Goal: Task Accomplishment & Management: Use online tool/utility

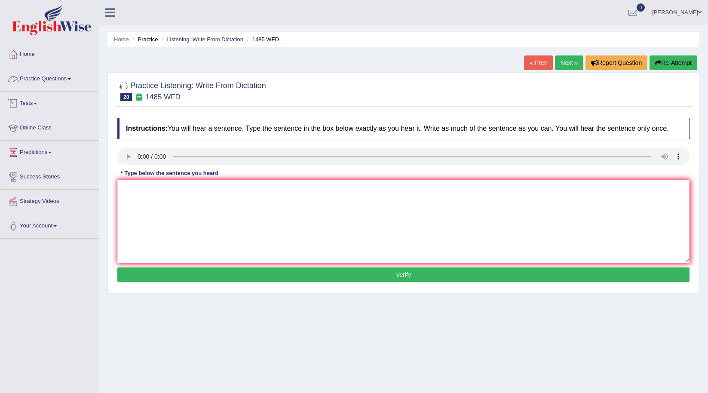
click at [65, 72] on link "Practice Questions" at bounding box center [49, 77] width 98 height 21
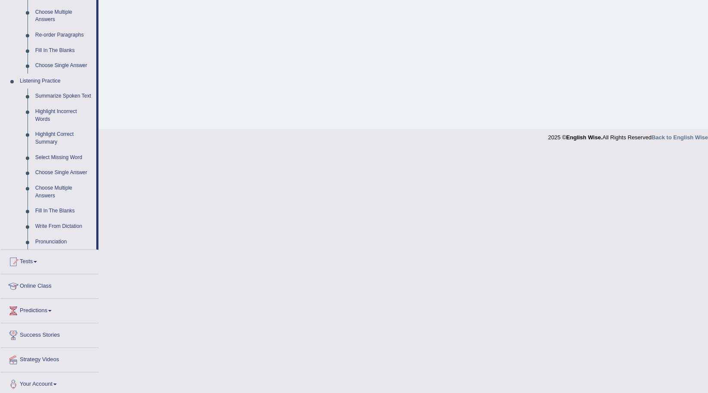
scroll to position [305, 0]
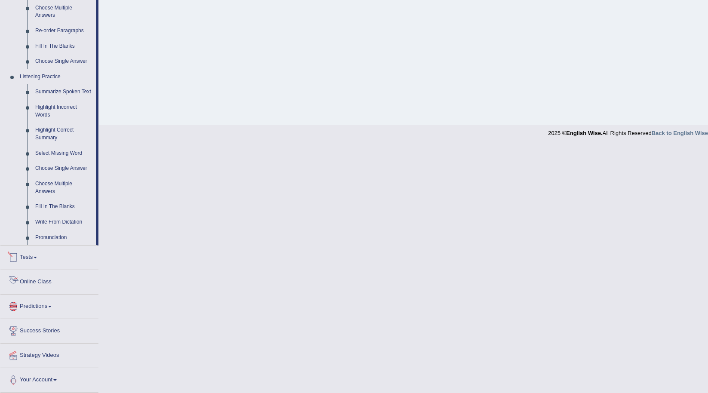
click at [21, 254] on link "Tests" at bounding box center [49, 255] width 98 height 21
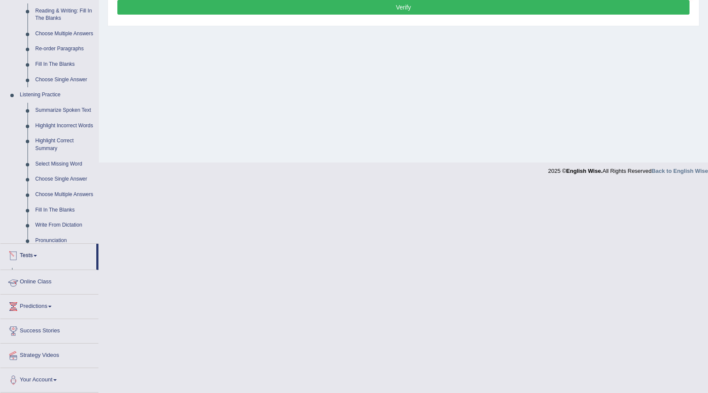
scroll to position [58, 0]
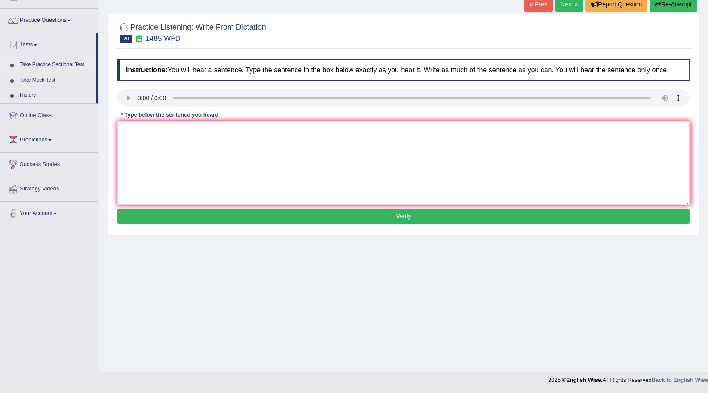
click at [54, 65] on link "Take Practice Sectional Test" at bounding box center [56, 64] width 80 height 15
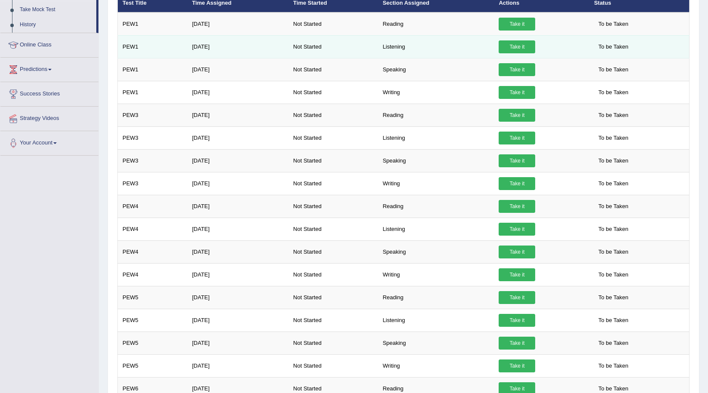
click at [520, 49] on link "Take it" at bounding box center [517, 46] width 37 height 13
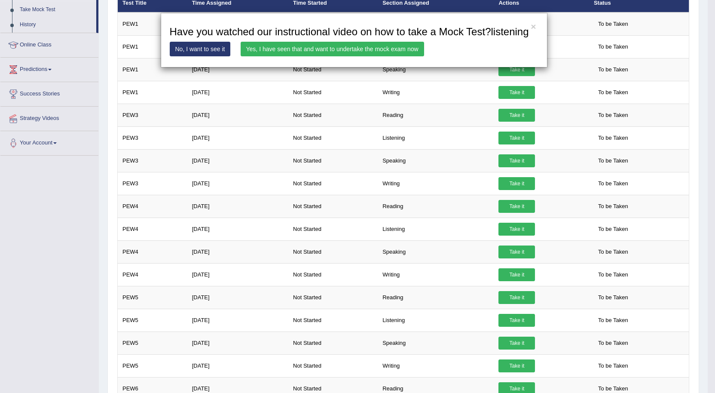
click at [222, 46] on link "No, I want to see it" at bounding box center [200, 49] width 61 height 15
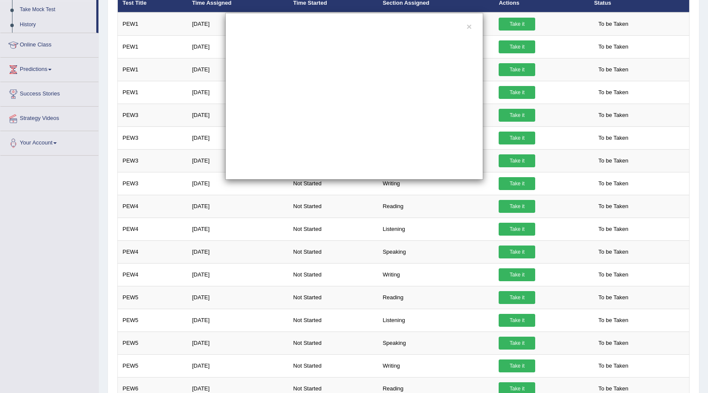
click at [694, 95] on div "×" at bounding box center [354, 96] width 708 height 167
click at [470, 27] on button "×" at bounding box center [468, 26] width 5 height 9
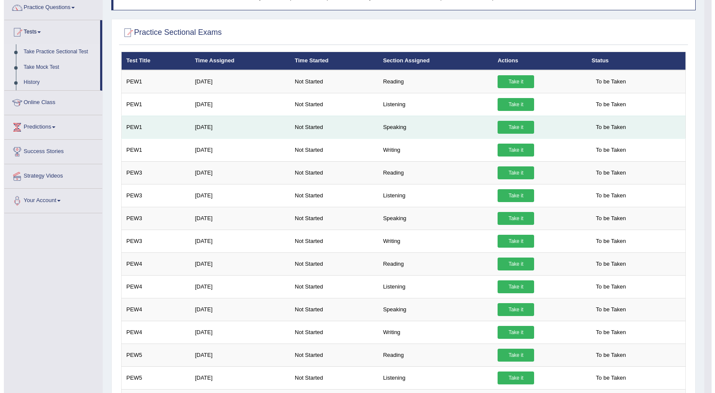
scroll to position [43, 0]
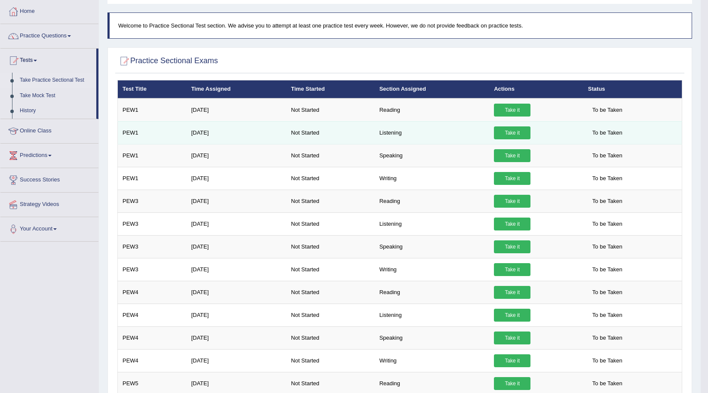
click at [508, 133] on link "Take it" at bounding box center [512, 132] width 37 height 13
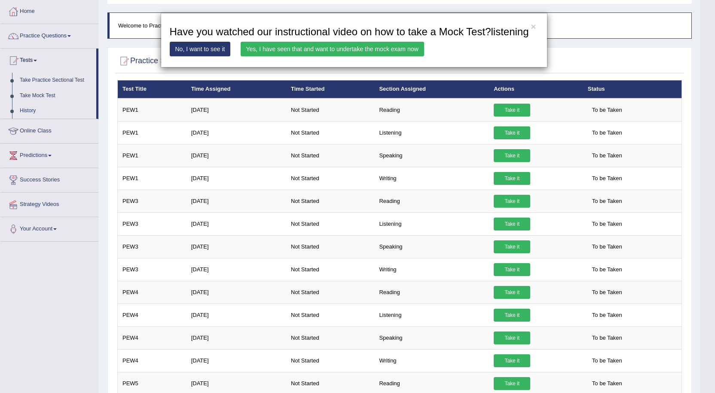
click at [264, 51] on link "Yes, I have seen that and want to undertake the mock exam now" at bounding box center [333, 49] width 184 height 15
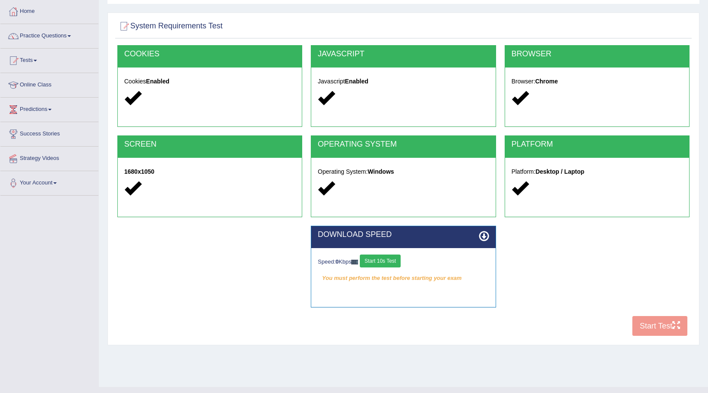
click at [636, 327] on div "COOKIES Cookies Enabled JAVASCRIPT Javascript Enabled BROWSER Browser: Chrome S…" at bounding box center [403, 192] width 576 height 295
click at [379, 260] on button "Start 10s Test" at bounding box center [380, 260] width 41 height 13
click at [645, 323] on button "Start Test" at bounding box center [659, 326] width 55 height 20
click at [658, 330] on button "Start Test" at bounding box center [659, 326] width 55 height 20
click at [647, 321] on button "Start Test" at bounding box center [659, 326] width 55 height 20
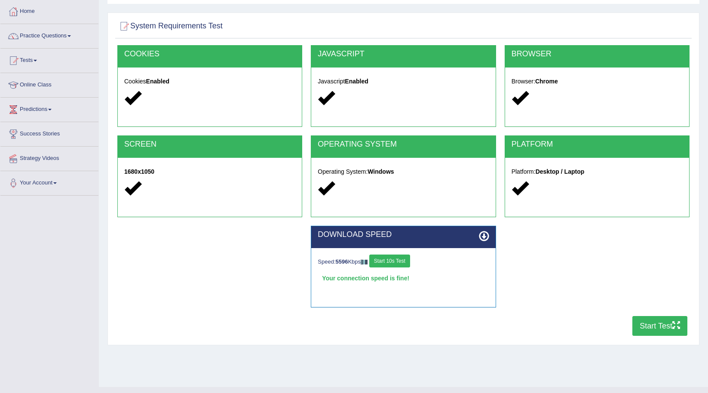
click at [679, 325] on icon "button" at bounding box center [676, 325] width 8 height 8
click at [649, 329] on button "Start Test" at bounding box center [659, 326] width 55 height 20
click at [656, 322] on button "Start Test" at bounding box center [659, 326] width 55 height 20
click at [649, 320] on button "Start Test" at bounding box center [659, 326] width 55 height 20
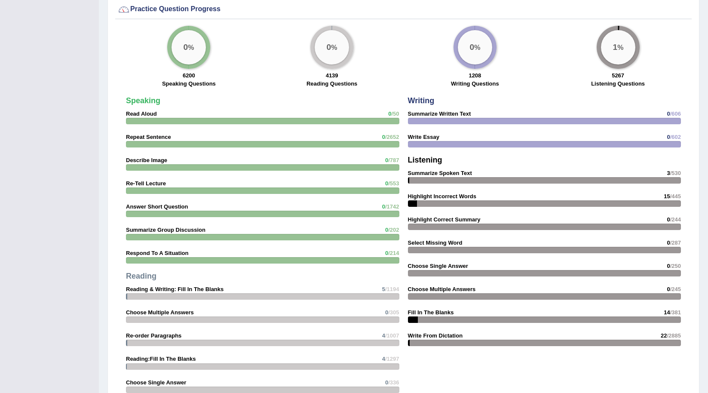
scroll to position [850, 0]
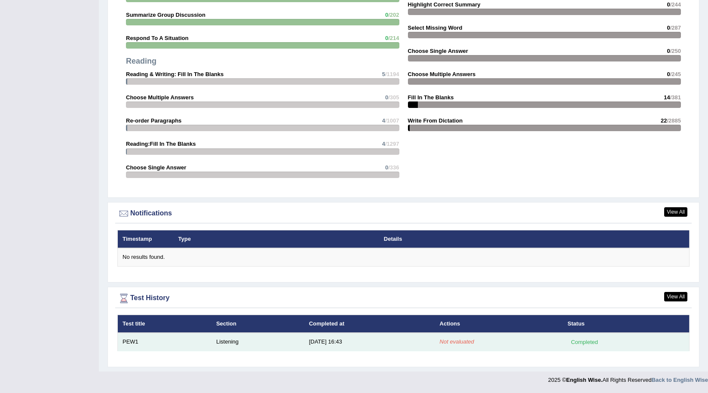
click at [416, 342] on td "[DATE] 16:43" at bounding box center [369, 342] width 131 height 18
click at [311, 335] on td "10/3/25 16:43" at bounding box center [369, 342] width 131 height 18
